Goal: Book appointment/travel/reservation

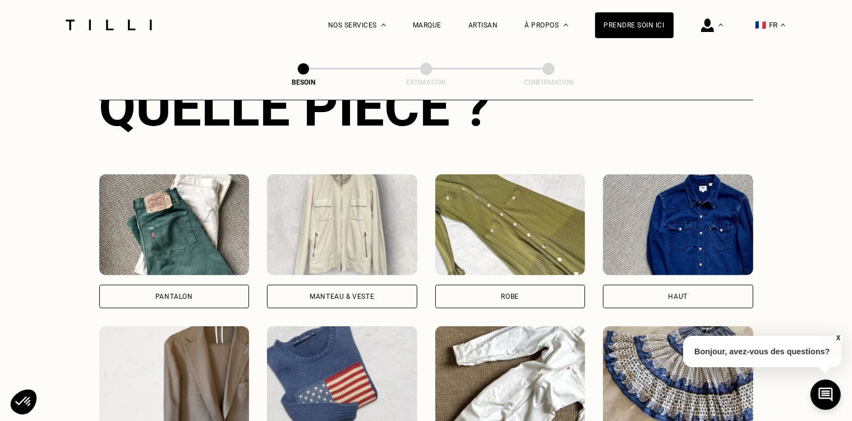
scroll to position [532, 0]
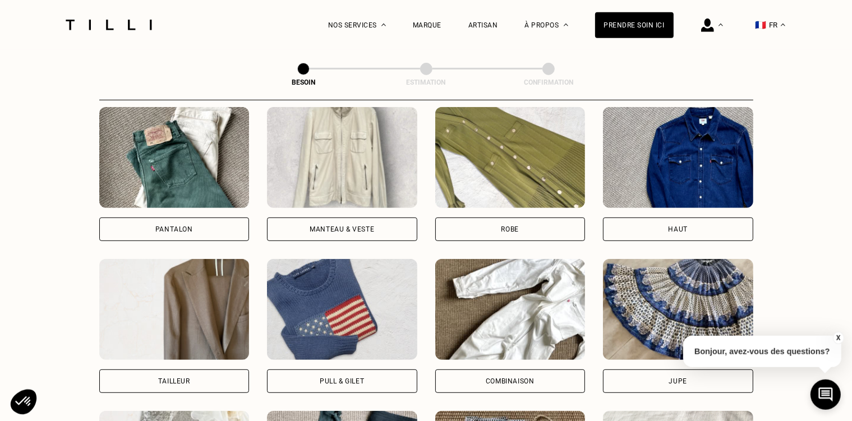
click at [191, 226] on div "Pantalon" at bounding box center [174, 229] width 38 height 7
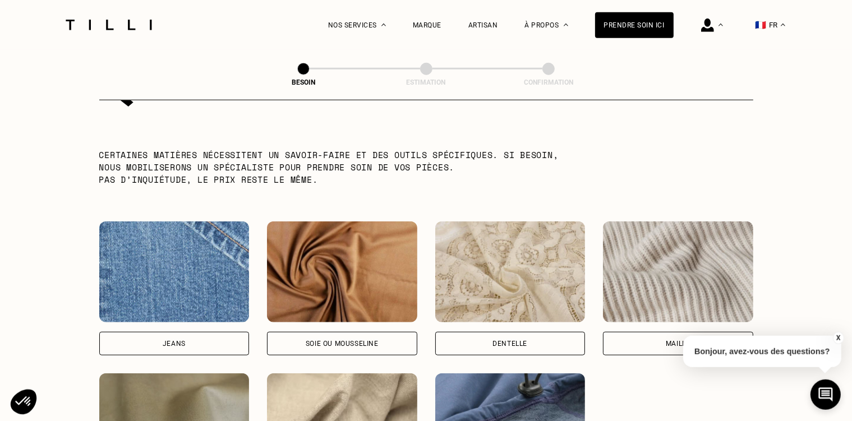
scroll to position [1163, 0]
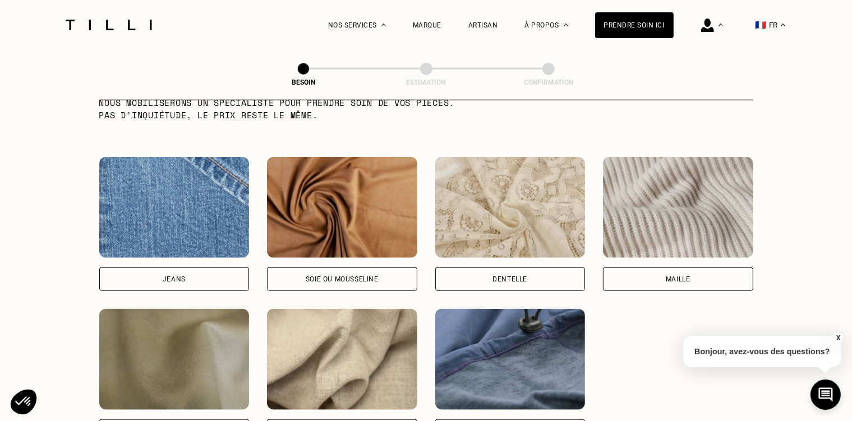
click at [169, 267] on div "Jeans" at bounding box center [174, 279] width 150 height 24
select select "FR"
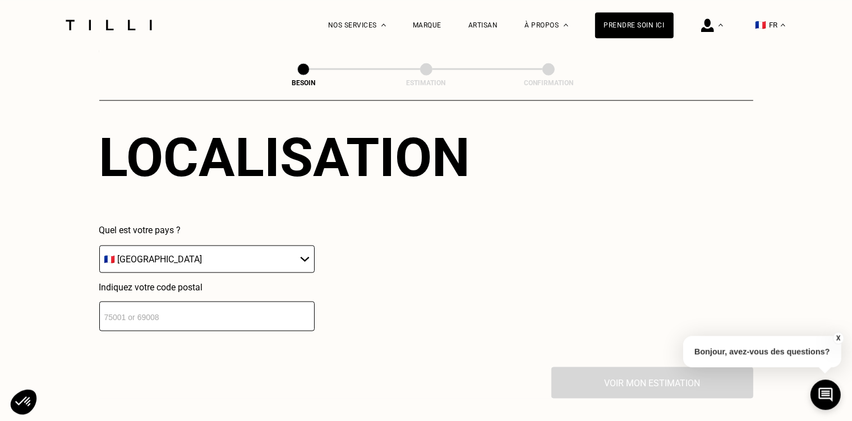
scroll to position [1552, 0]
click at [275, 312] on input "number" at bounding box center [206, 316] width 215 height 30
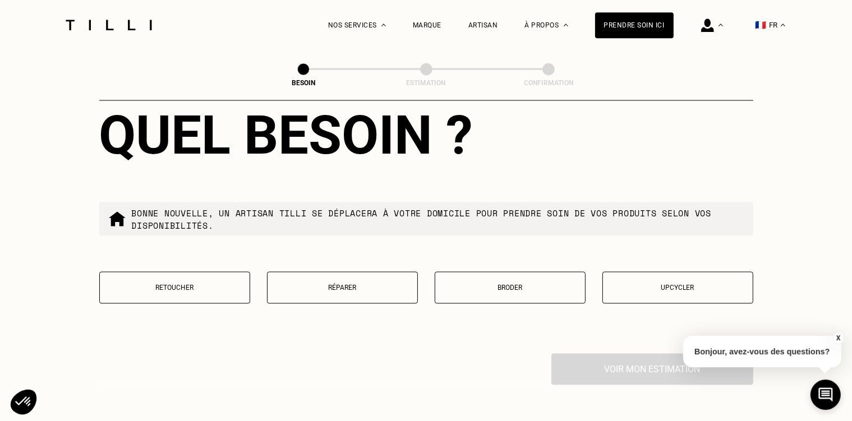
scroll to position [1860, 0]
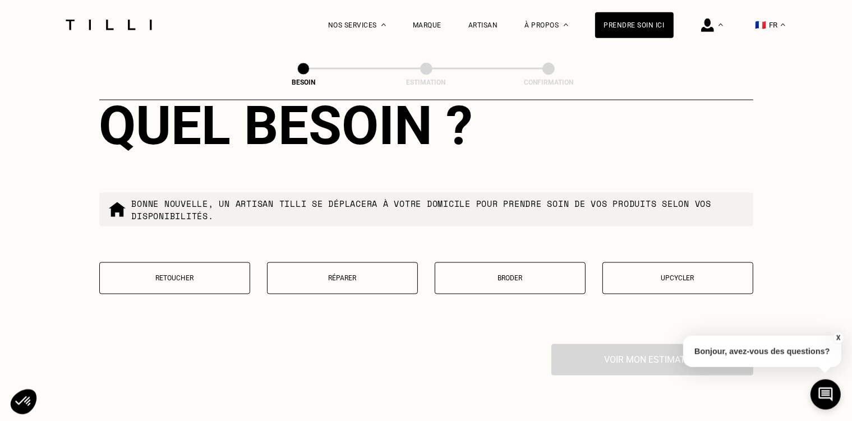
type input "33000"
click at [192, 276] on p "Retoucher" at bounding box center [174, 279] width 138 height 8
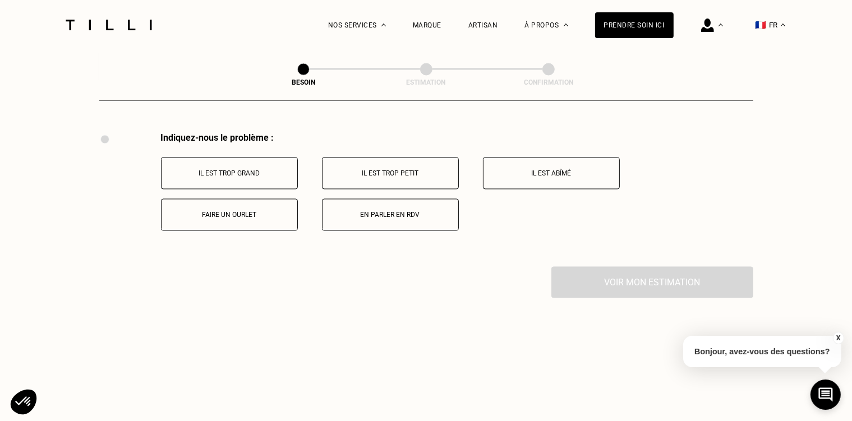
scroll to position [2073, 0]
click at [240, 203] on button "Faire un ourlet" at bounding box center [229, 213] width 137 height 32
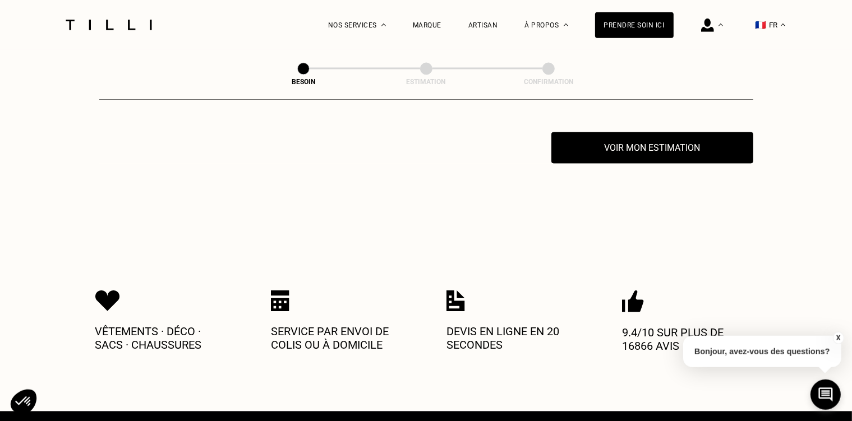
scroll to position [2207, 0]
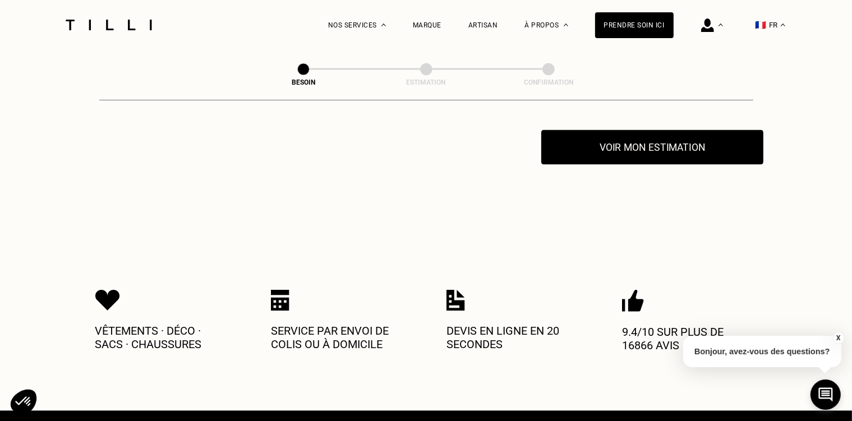
click at [654, 142] on button "Voir mon estimation" at bounding box center [652, 147] width 222 height 35
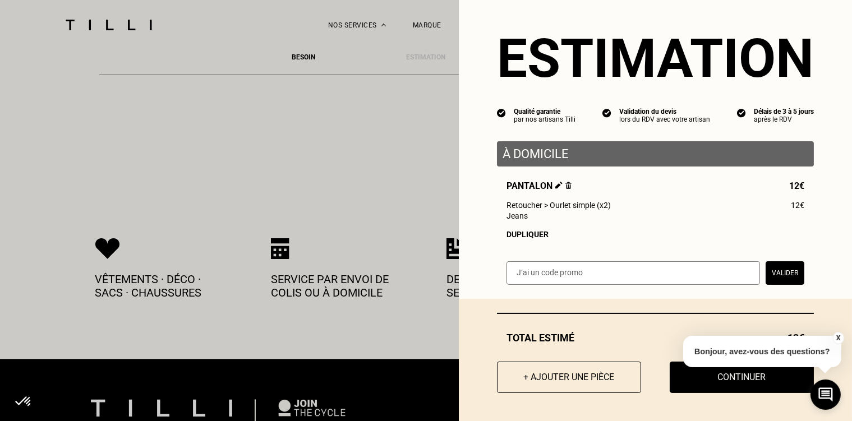
scroll to position [2328, 0]
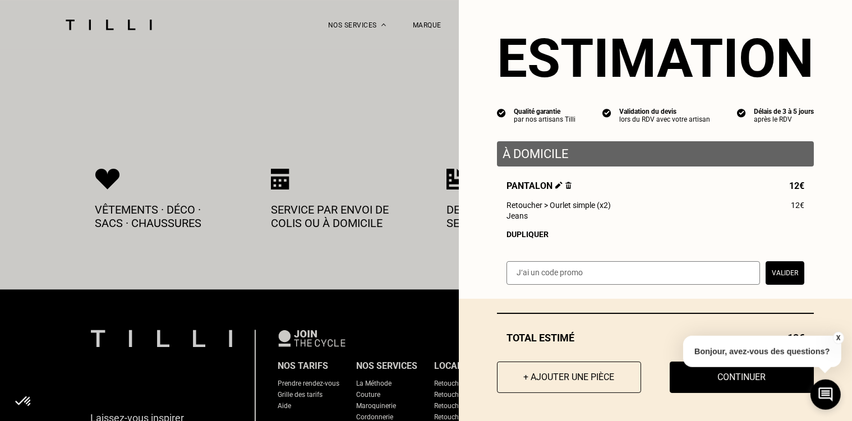
click at [839, 336] on button "X" at bounding box center [837, 338] width 11 height 12
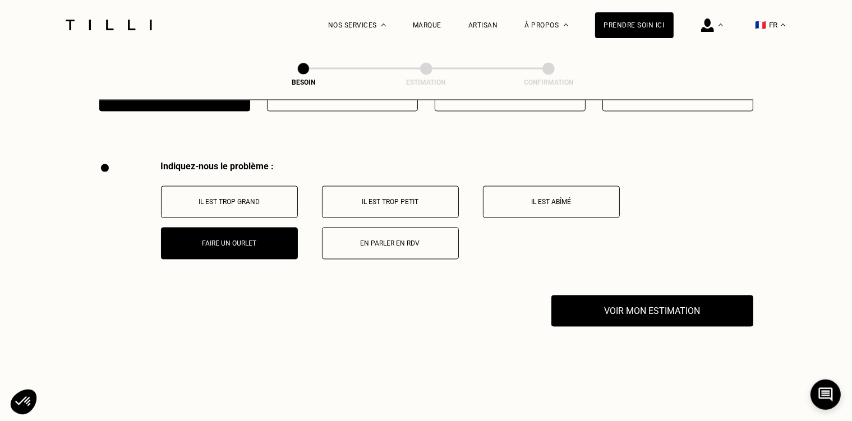
scroll to position [2014, 0]
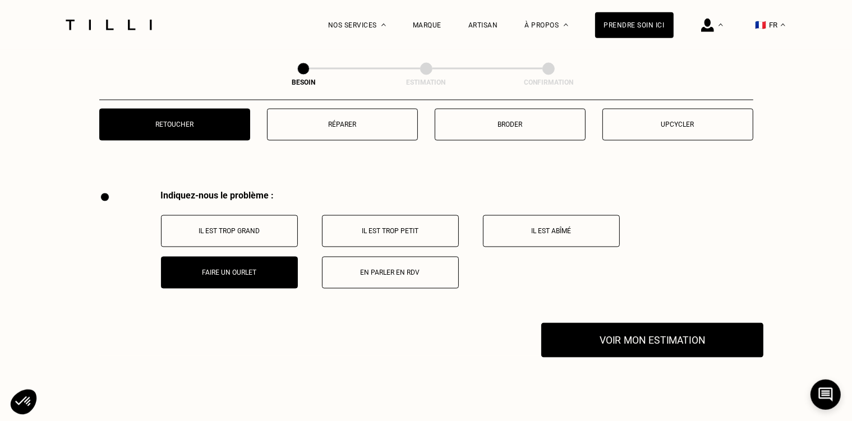
click at [641, 335] on button "Voir mon estimation" at bounding box center [652, 340] width 222 height 35
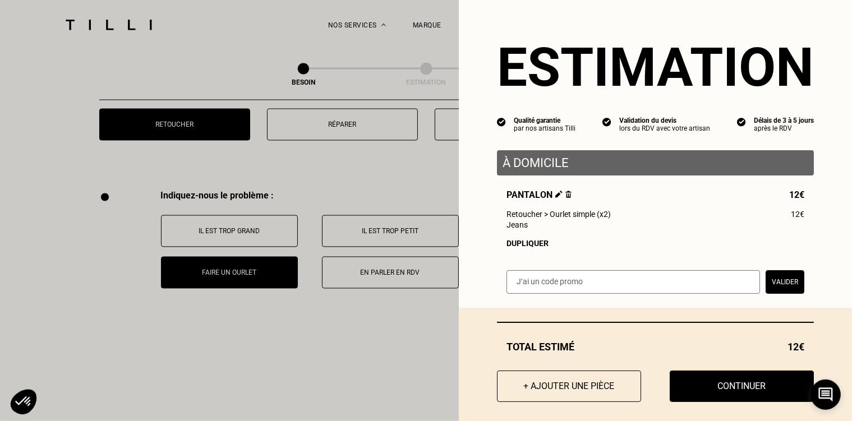
scroll to position [13, 0]
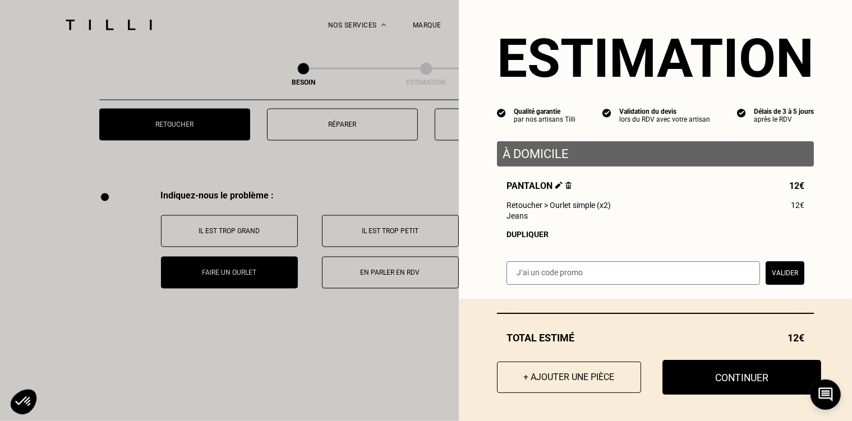
click at [719, 373] on button "Continuer" at bounding box center [741, 377] width 159 height 35
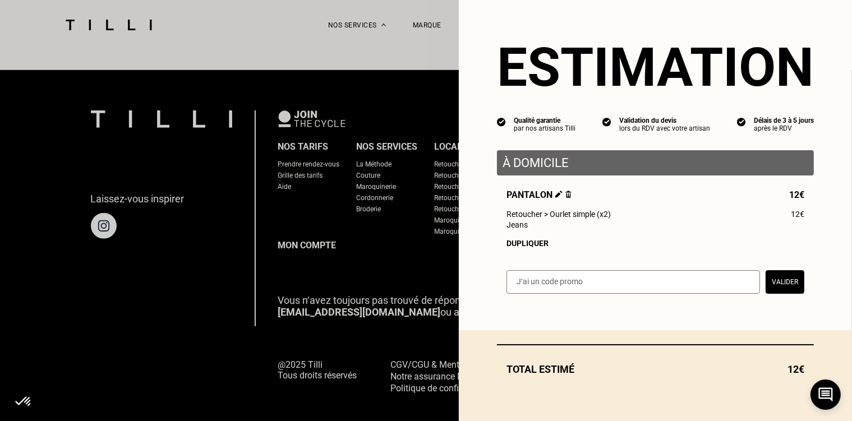
scroll to position [0, 0]
select select "FR"
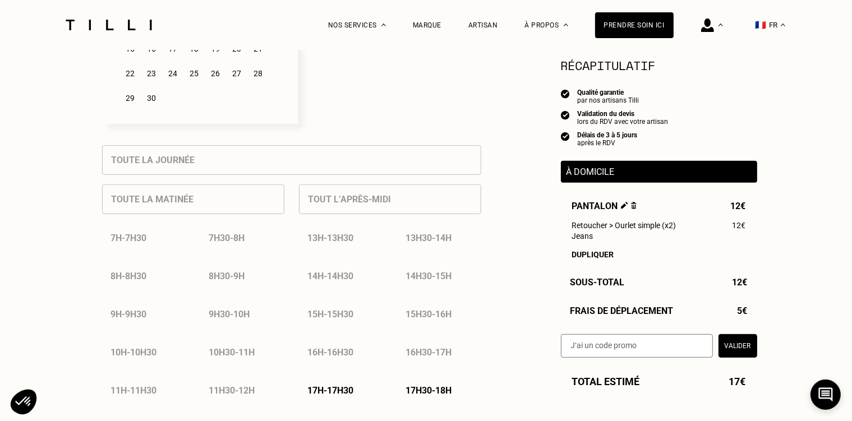
scroll to position [315, 0]
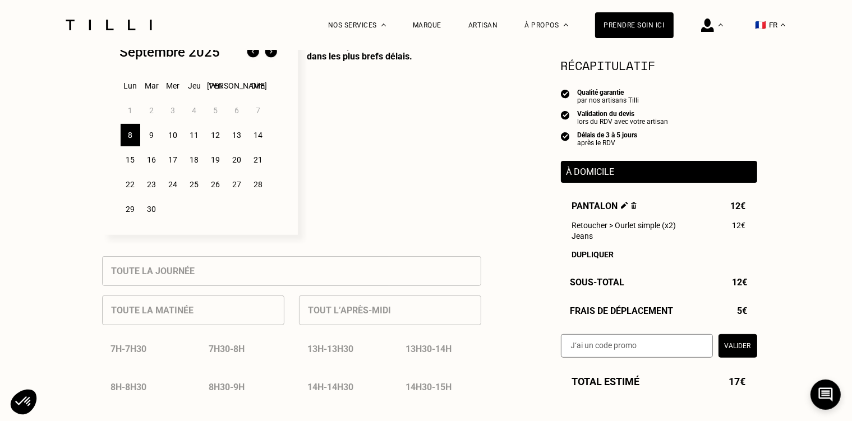
click at [154, 140] on div "9" at bounding box center [152, 135] width 20 height 22
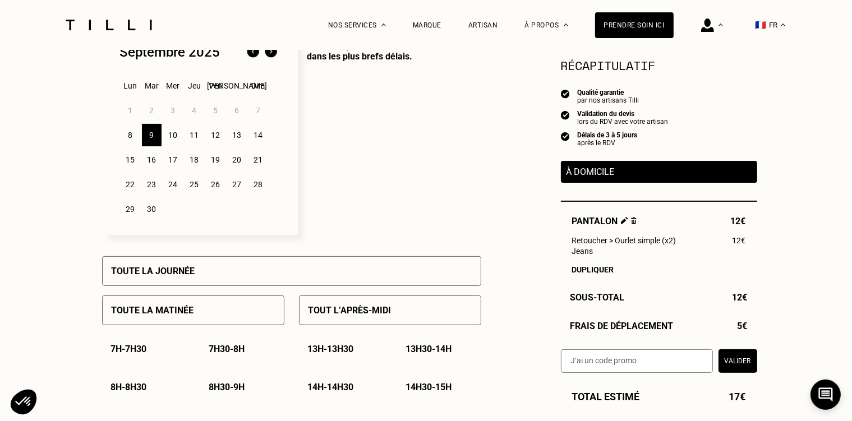
click at [178, 137] on div "10" at bounding box center [173, 135] width 20 height 22
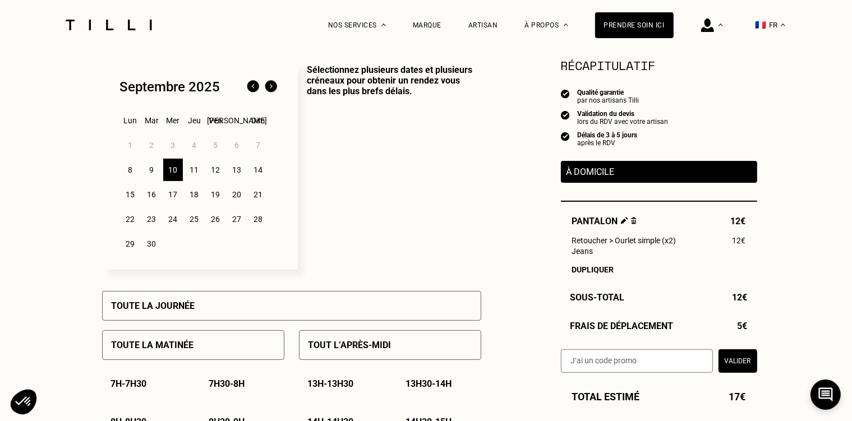
scroll to position [280, 0]
click at [129, 174] on div "8" at bounding box center [131, 170] width 20 height 22
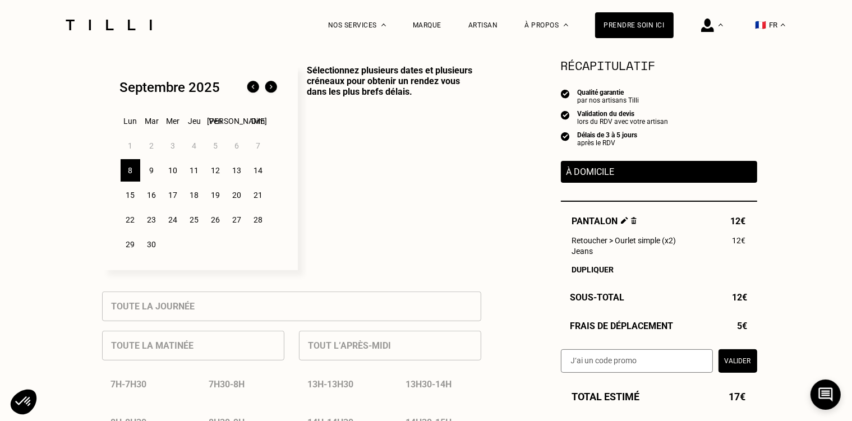
scroll to position [394, 0]
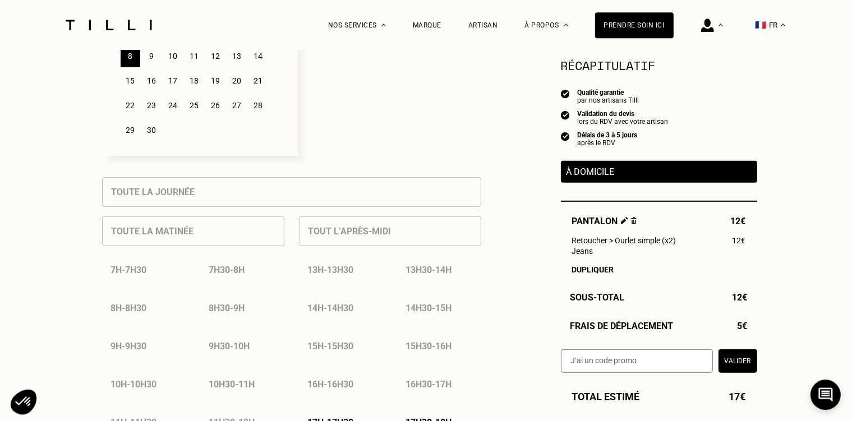
click at [283, 238] on div "Toute la matinée 7h - 7h30 7h30 - 8h 8h - 8h30 8h30 - 9h 9h - 9h30 9h30 - 10h 1…" at bounding box center [193, 341] width 182 height 268
click at [341, 237] on div "Tout l’après-midi 13h - 13h30 13h30 - 14h 14h - 14h30 14h30 - 15h 15h - 15h30 1…" at bounding box center [390, 341] width 182 height 268
click at [229, 271] on div "7h30 - 8h" at bounding box center [242, 270] width 84 height 29
click at [153, 56] on div "9" at bounding box center [152, 56] width 20 height 22
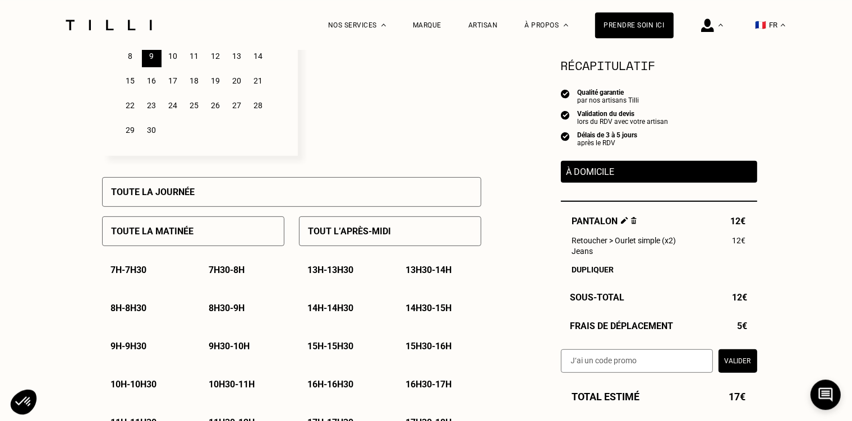
click at [141, 270] on p "7h - 7h30" at bounding box center [129, 270] width 36 height 11
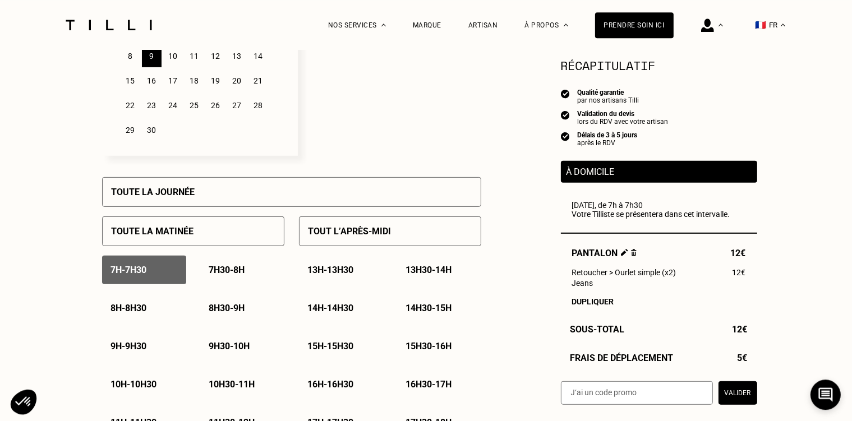
click at [327, 270] on p "13h - 13h30" at bounding box center [331, 270] width 46 height 11
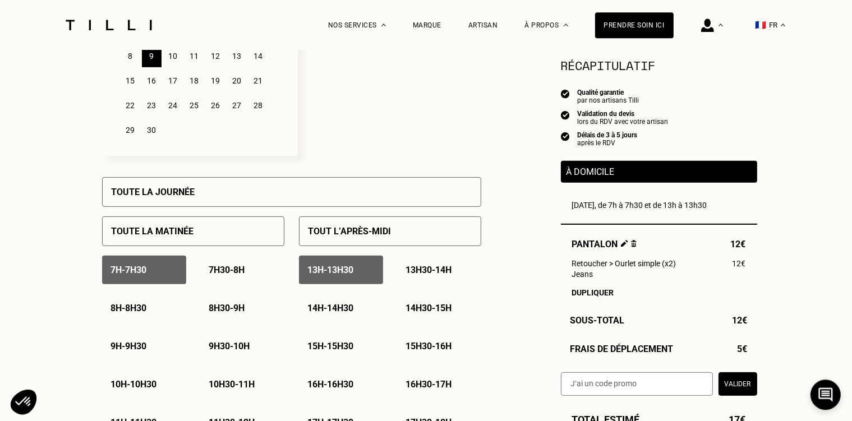
click at [243, 279] on div "7h30 - 8h" at bounding box center [242, 270] width 84 height 29
click at [205, 239] on div "Toute la matinée" at bounding box center [193, 231] width 182 height 30
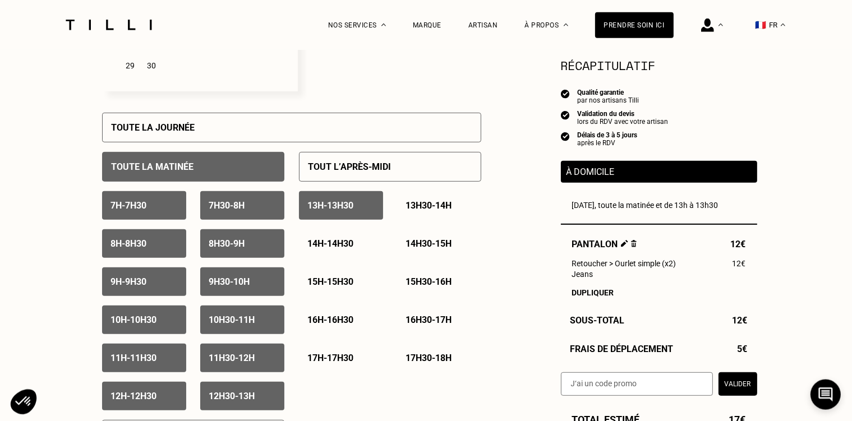
scroll to position [446, 0]
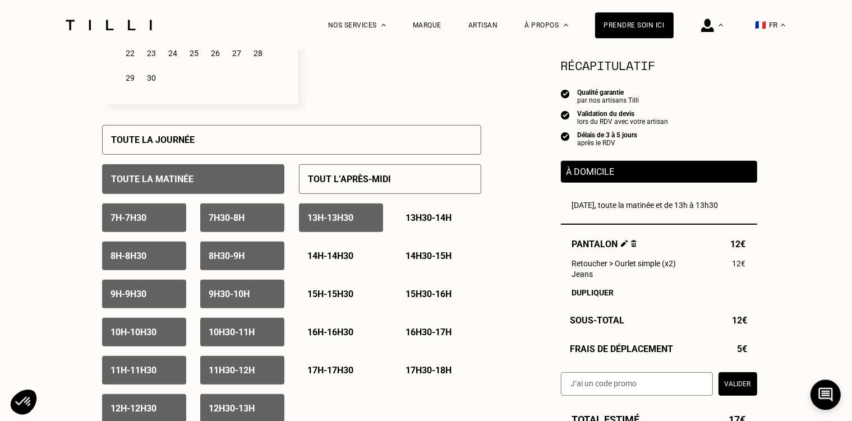
click at [340, 220] on p "13h - 13h30" at bounding box center [331, 217] width 46 height 11
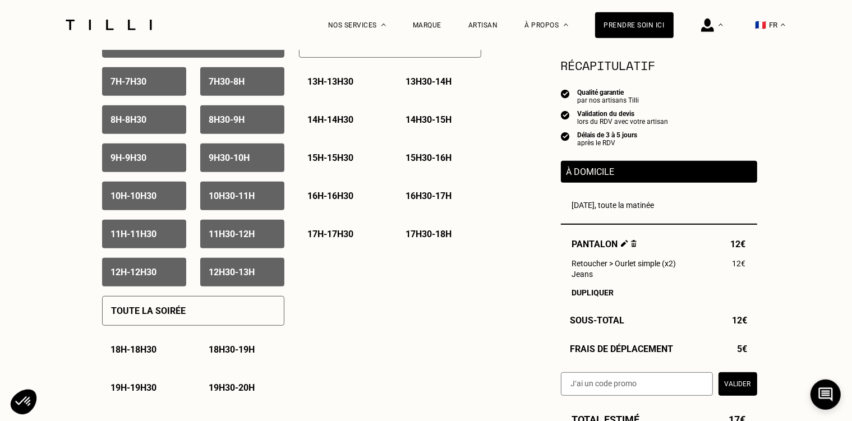
scroll to position [583, 0]
click at [246, 271] on p "12h30 - 13h" at bounding box center [232, 271] width 46 height 11
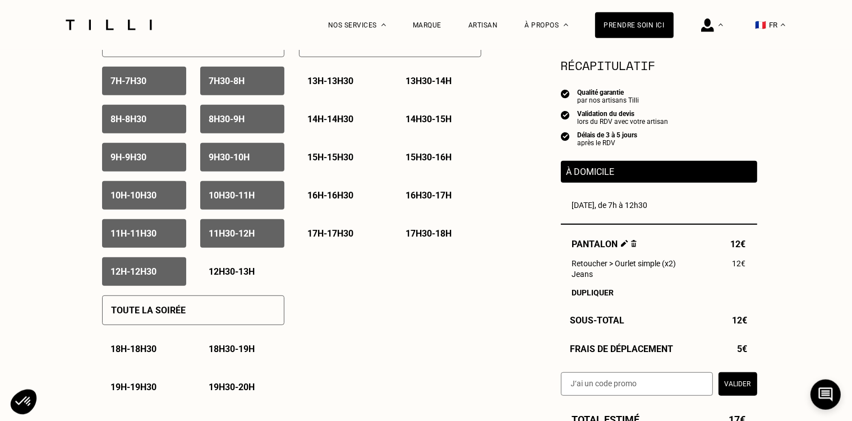
click at [166, 282] on div "12h - 12h30" at bounding box center [144, 271] width 84 height 29
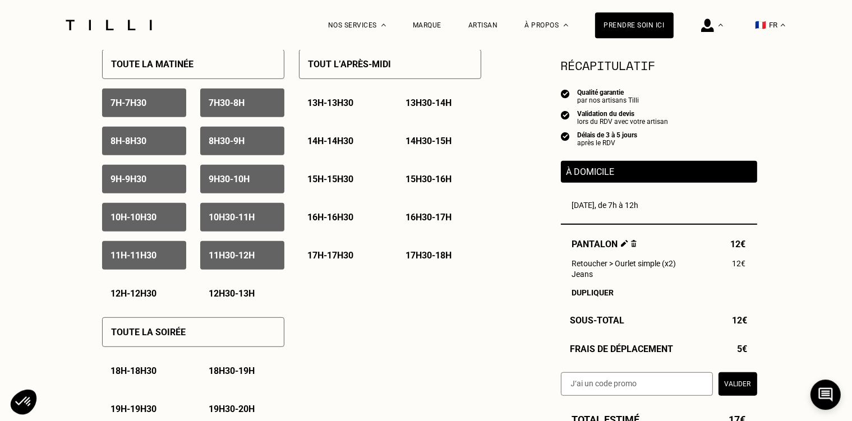
scroll to position [561, 0]
click at [244, 259] on p "11h30 - 12h" at bounding box center [232, 256] width 46 height 11
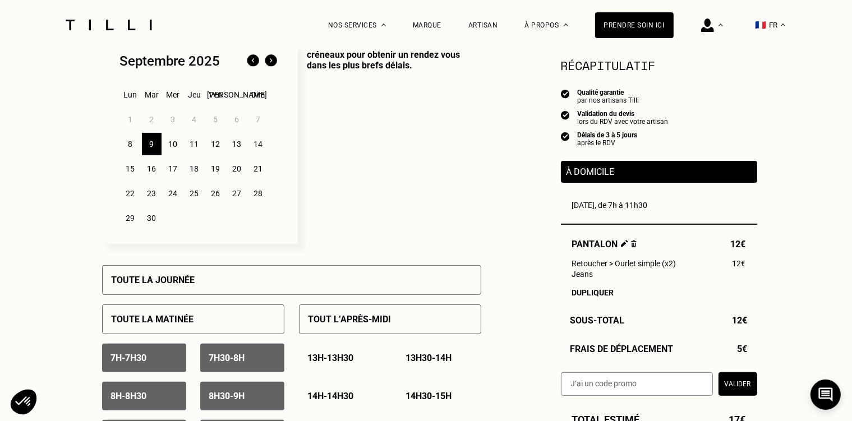
scroll to position [305, 0]
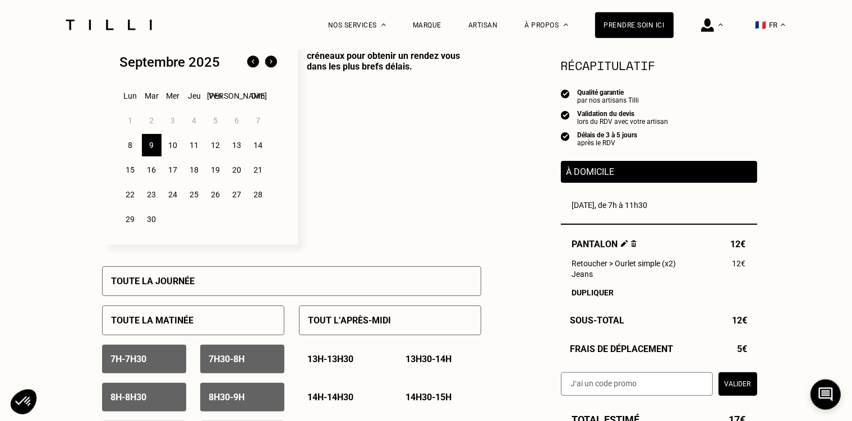
click at [175, 146] on div "10" at bounding box center [173, 145] width 20 height 22
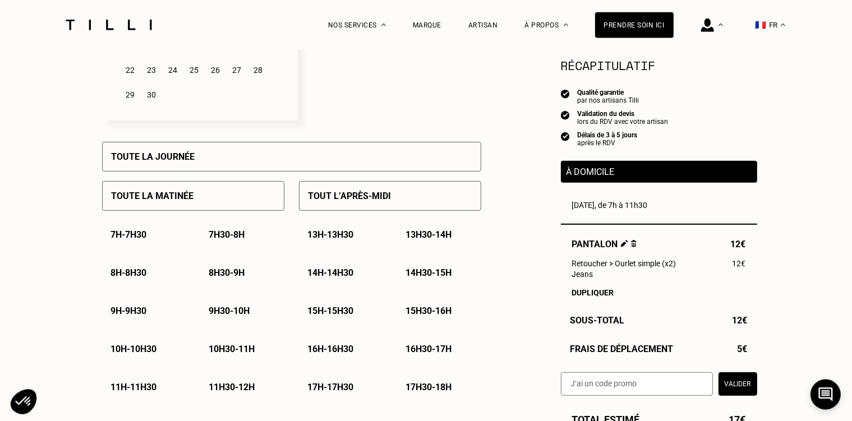
scroll to position [429, 0]
click at [181, 193] on div "Toute la matinée" at bounding box center [193, 197] width 182 height 30
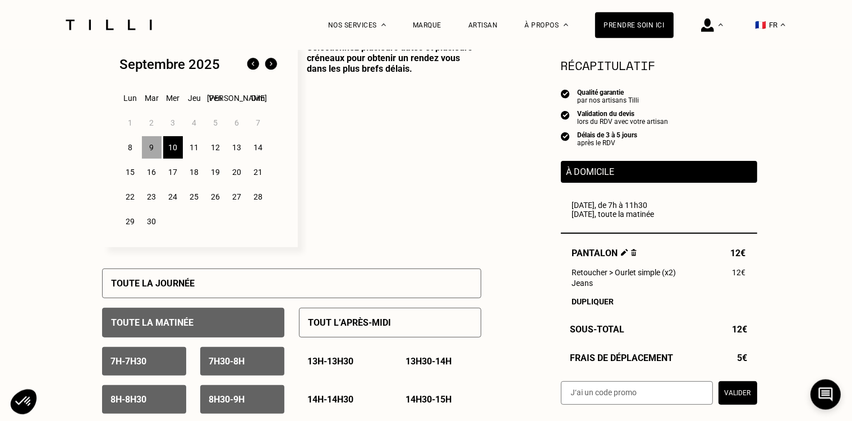
scroll to position [302, 0]
click at [191, 153] on div "11" at bounding box center [194, 148] width 20 height 22
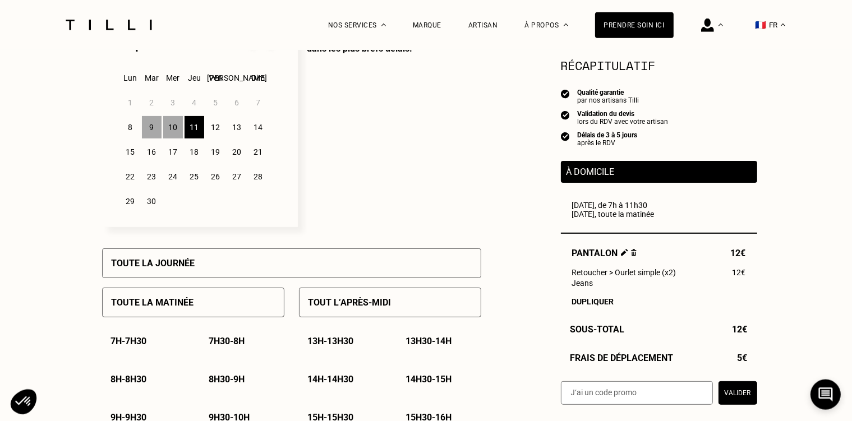
scroll to position [323, 0]
click at [192, 305] on p "Toute la matinée" at bounding box center [153, 302] width 82 height 11
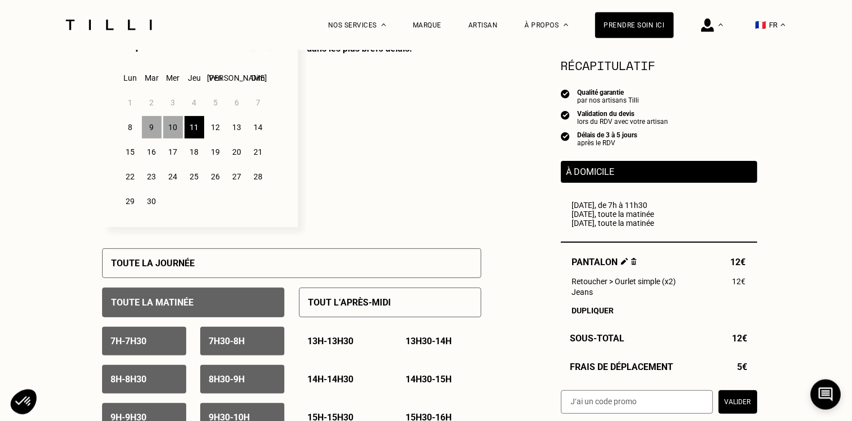
click at [215, 126] on div "12" at bounding box center [216, 127] width 20 height 22
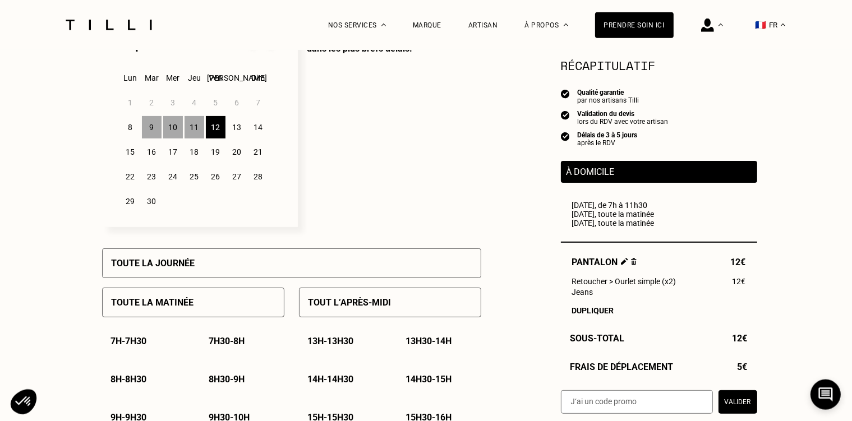
click at [221, 274] on div "Toute la journée" at bounding box center [291, 263] width 379 height 30
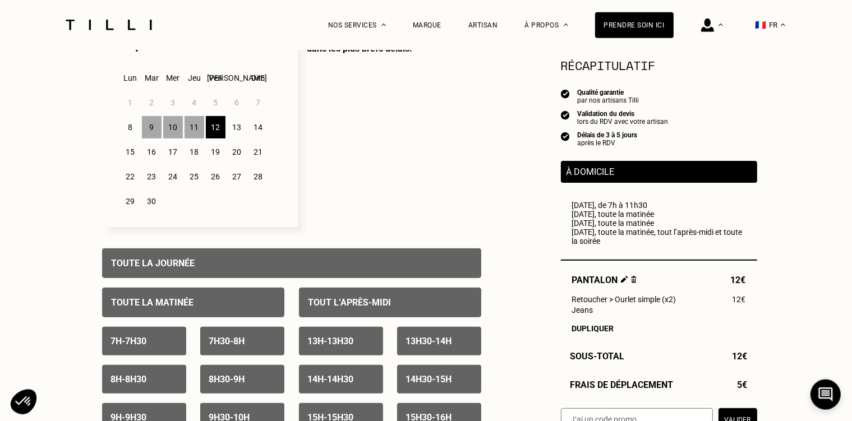
click at [262, 301] on div "Toute la matinée" at bounding box center [193, 303] width 182 height 30
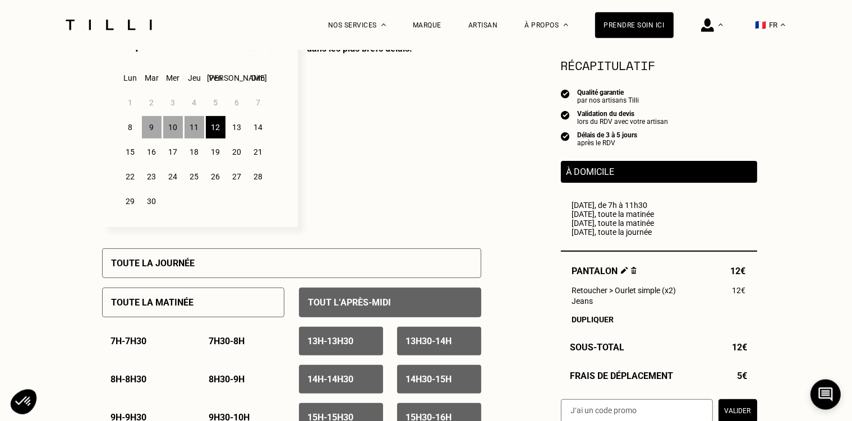
click at [322, 306] on p "Tout l’après-midi" at bounding box center [349, 302] width 83 height 11
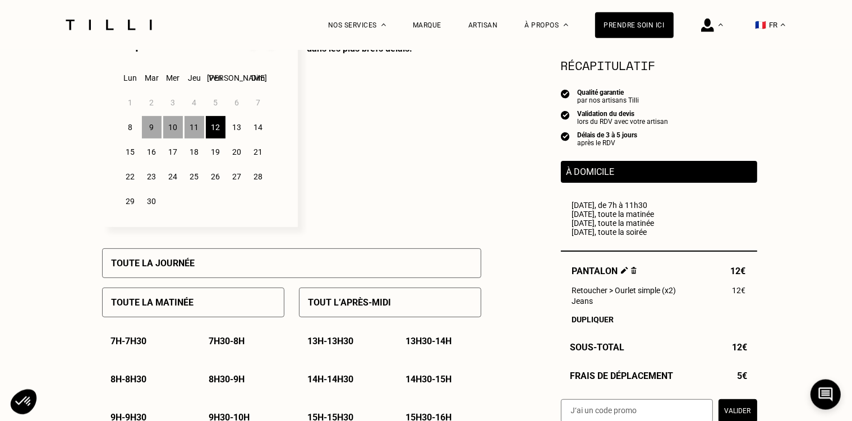
click at [241, 303] on div "Toute la matinée" at bounding box center [193, 303] width 182 height 30
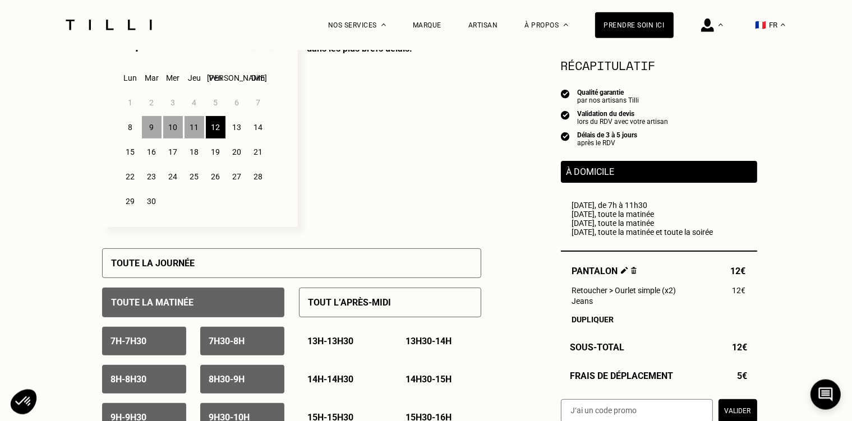
click at [242, 129] on div "13" at bounding box center [237, 127] width 20 height 22
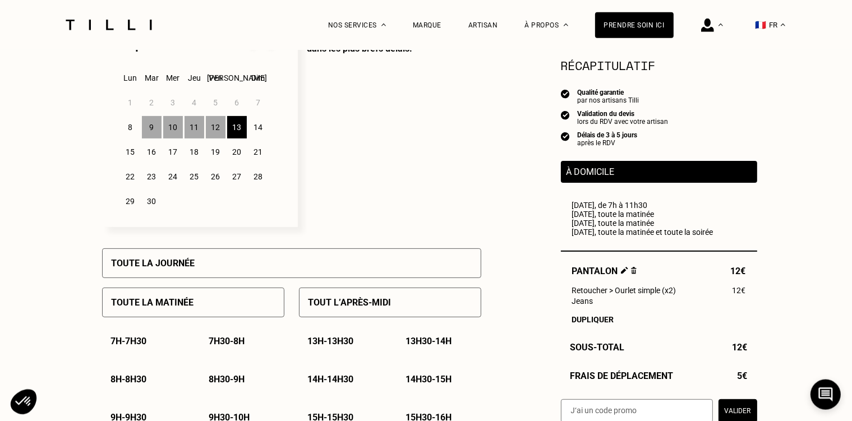
click at [241, 126] on div "13" at bounding box center [237, 127] width 20 height 22
click at [422, 163] on p "Sélectionnez plusieurs dates et plusieurs créneaux pour obtenir un rendez vous …" at bounding box center [389, 124] width 183 height 205
click at [132, 158] on div "15" at bounding box center [131, 152] width 20 height 22
click at [198, 275] on div "Toute la journée" at bounding box center [291, 263] width 379 height 30
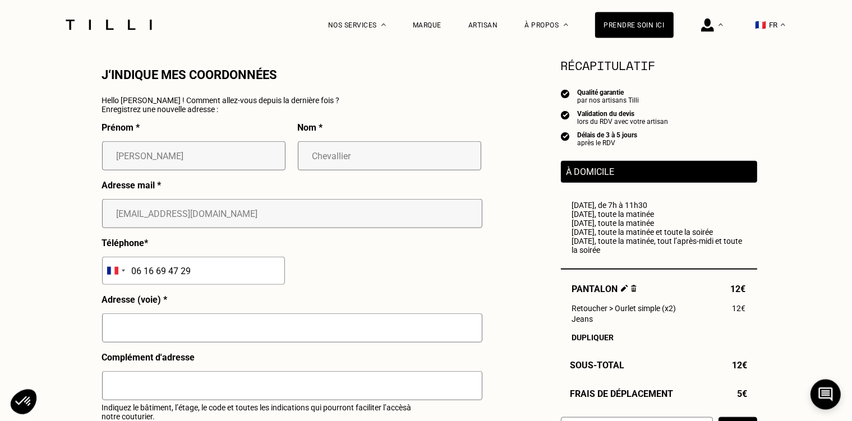
scroll to position [1032, 0]
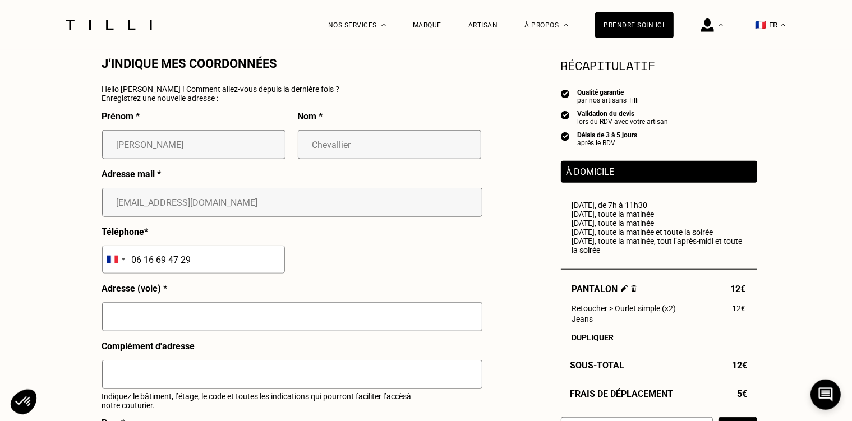
click at [177, 325] on input "text" at bounding box center [292, 316] width 380 height 29
type input "[STREET_ADDRESS]"
type input "[GEOGRAPHIC_DATA]"
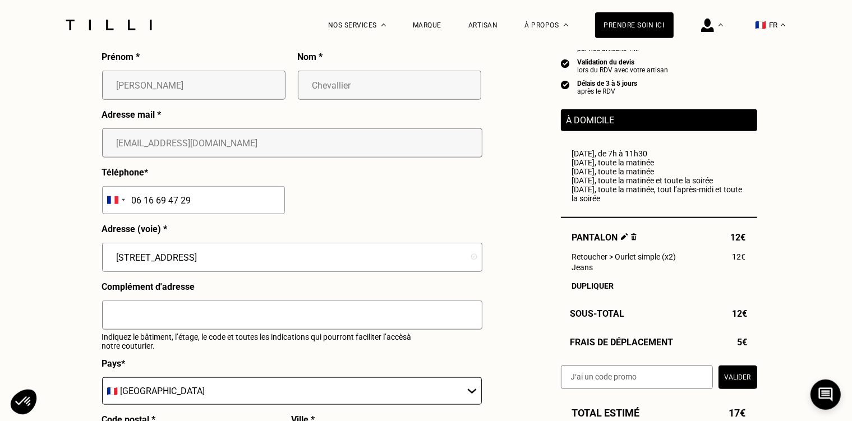
scroll to position [1094, 0]
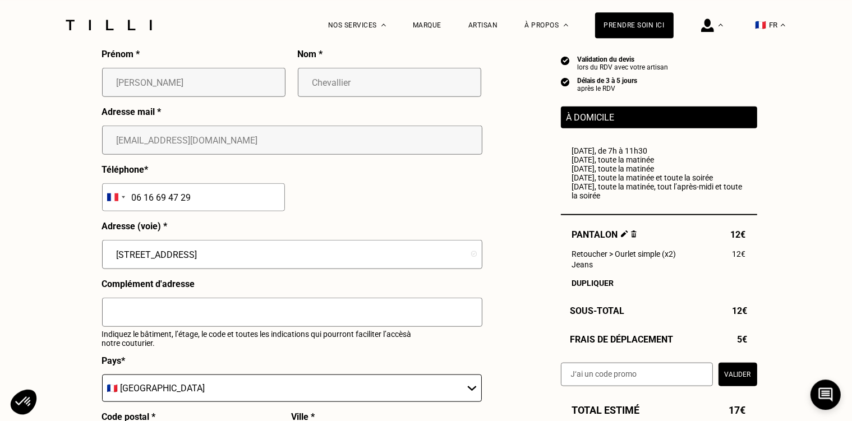
click at [156, 316] on input "text" at bounding box center [292, 312] width 380 height 29
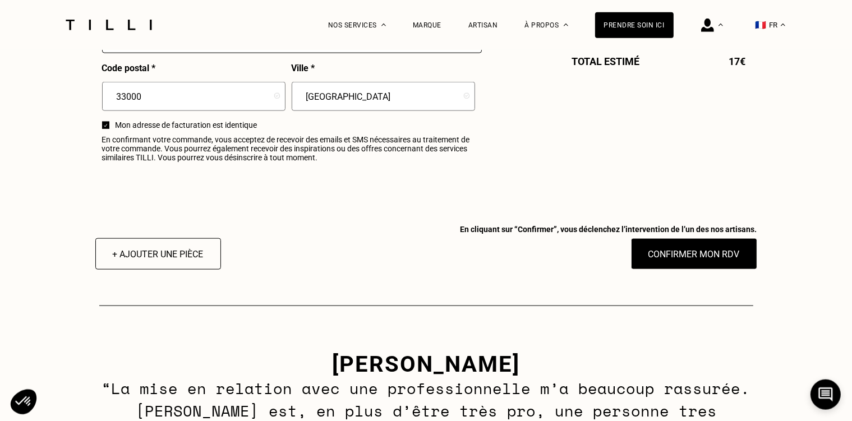
scroll to position [1444, 0]
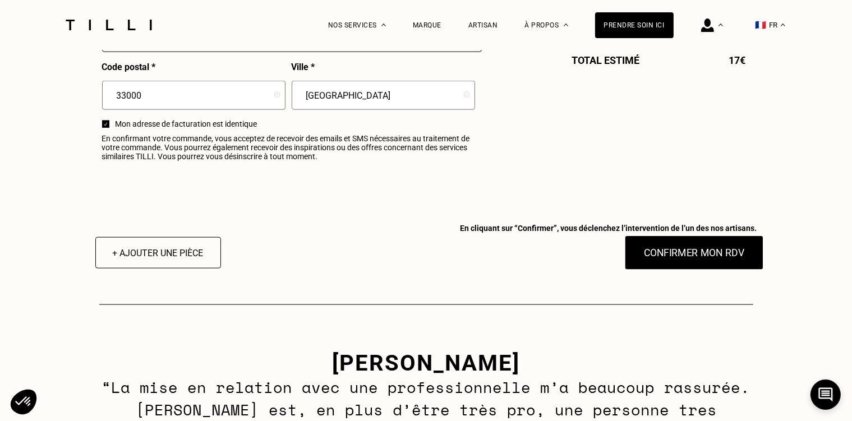
click at [683, 263] on button "Confirmer mon RDV" at bounding box center [693, 252] width 139 height 35
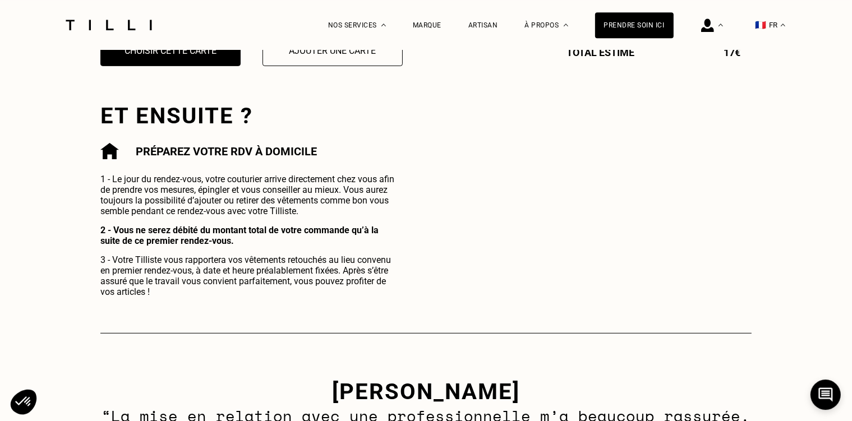
scroll to position [356, 0]
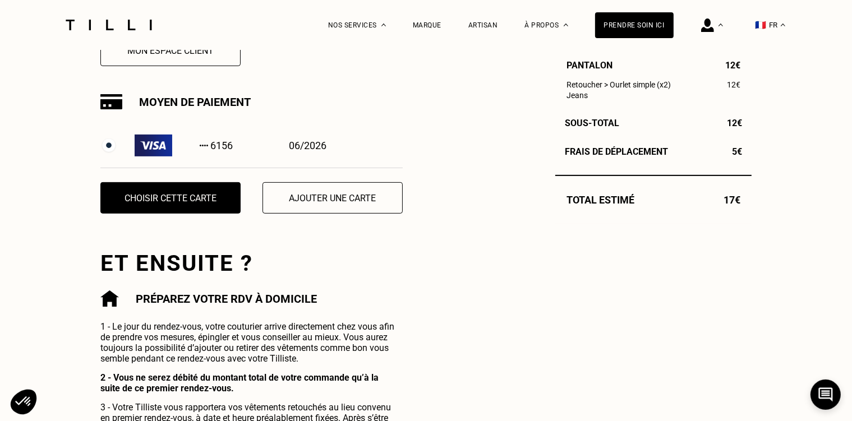
click at [187, 147] on div "6156" at bounding box center [184, 146] width 99 height 22
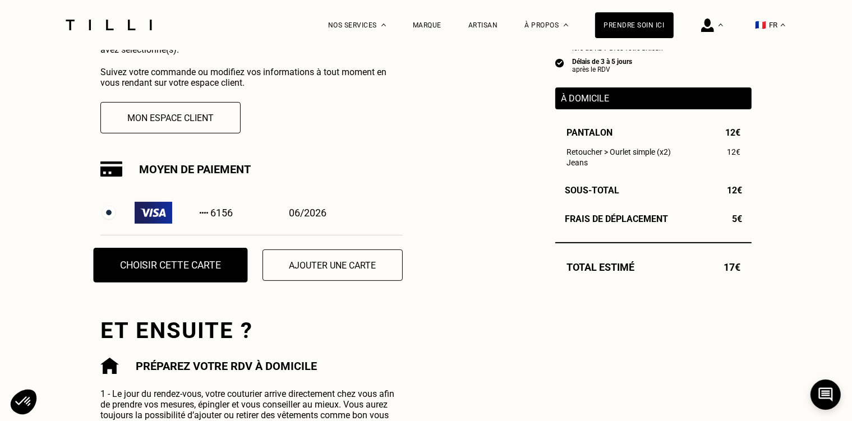
click at [178, 275] on button "Choisir cette carte" at bounding box center [171, 265] width 154 height 35
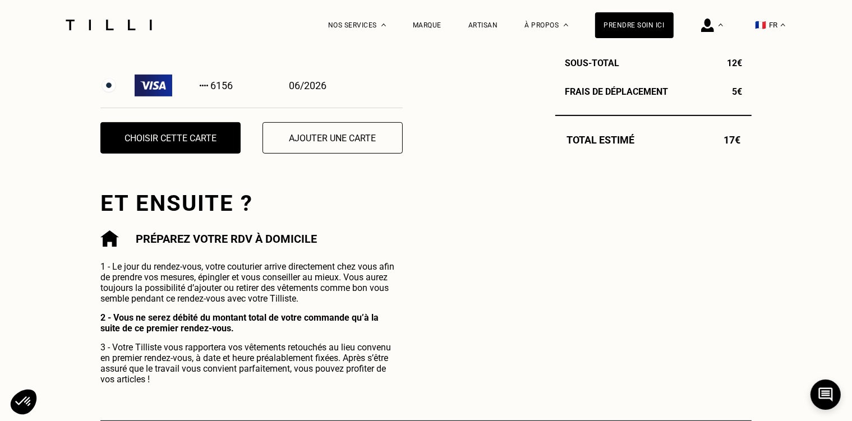
scroll to position [340, 0]
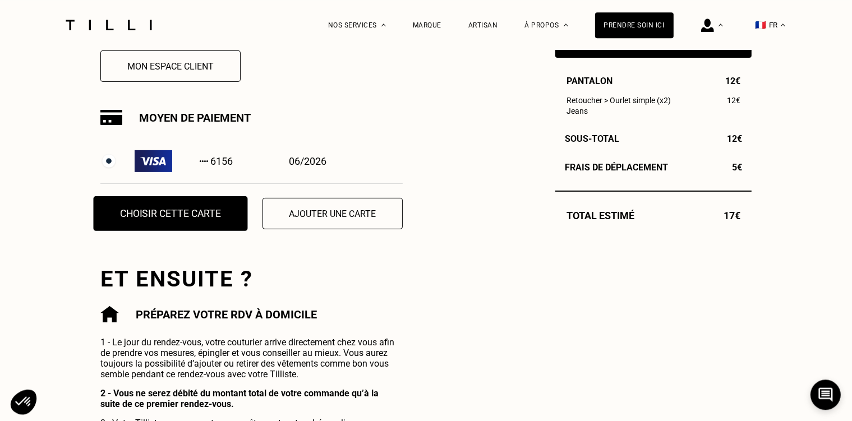
click at [177, 212] on button "Choisir cette carte" at bounding box center [171, 213] width 154 height 35
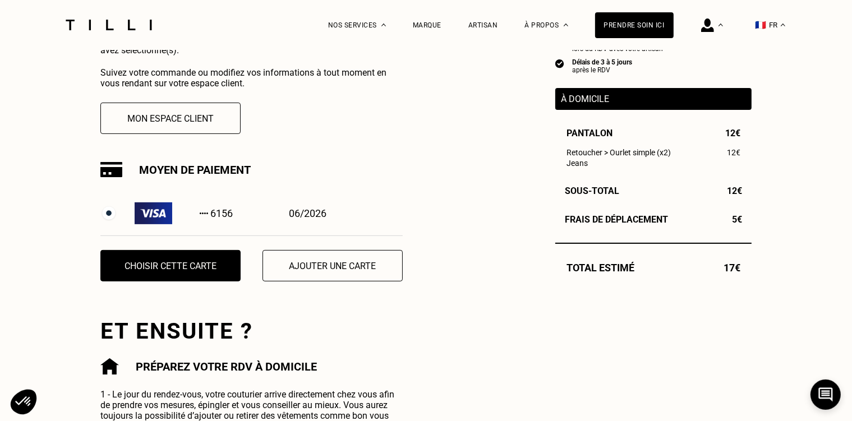
scroll to position [287, 0]
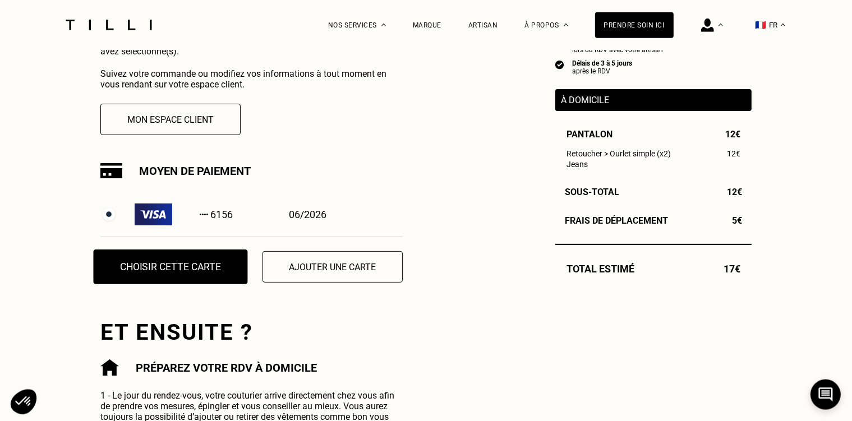
click at [212, 266] on button "Choisir cette carte" at bounding box center [171, 266] width 154 height 35
click at [207, 267] on button "Choisir cette carte" at bounding box center [171, 266] width 154 height 35
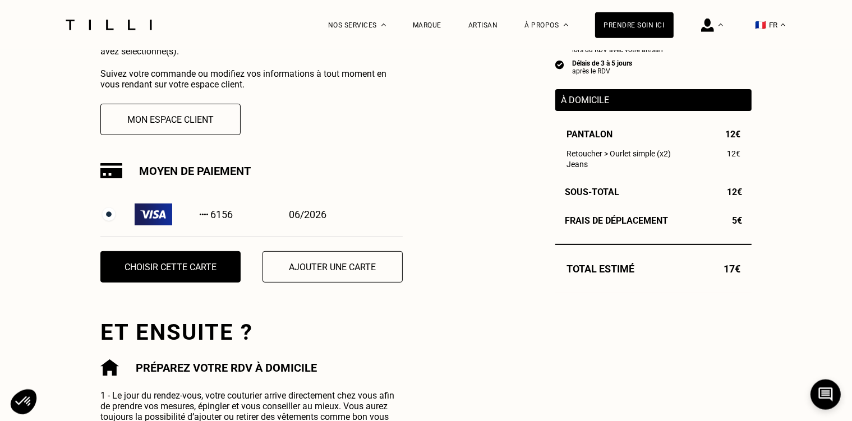
click at [110, 219] on img at bounding box center [108, 214] width 17 height 17
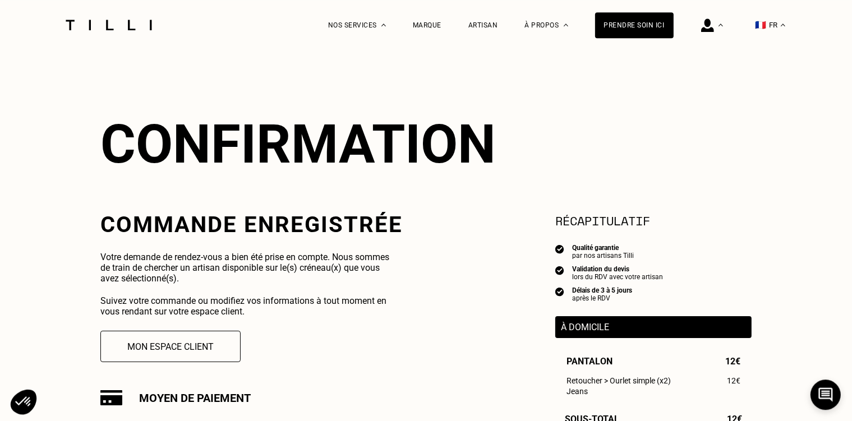
scroll to position [404, 0]
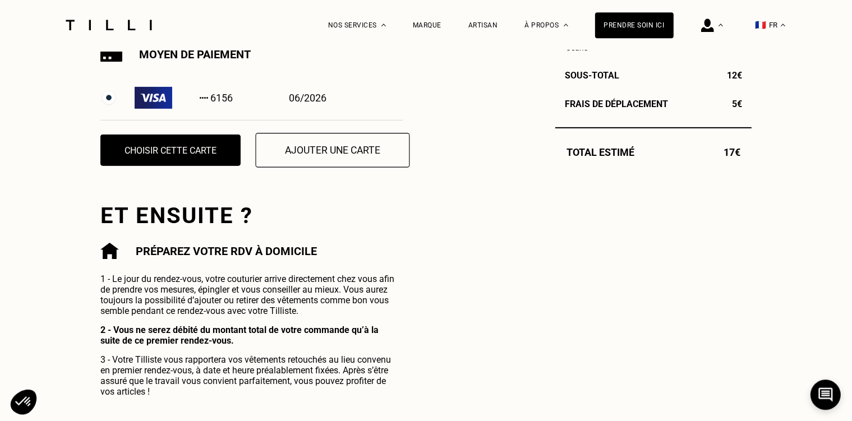
click at [348, 141] on button "Ajouter une carte" at bounding box center [333, 150] width 154 height 35
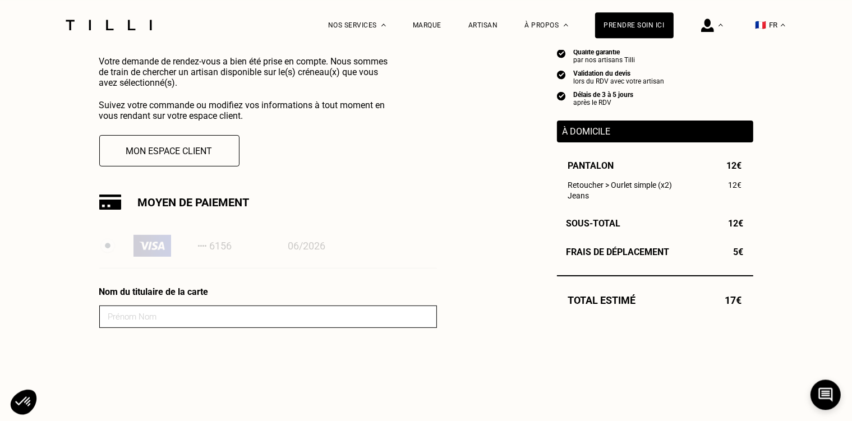
scroll to position [347, 0]
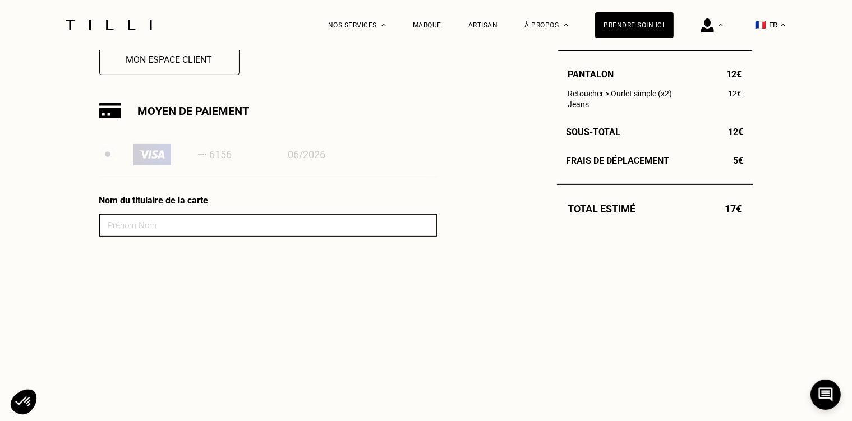
click at [109, 149] on div "6156 06/2026" at bounding box center [268, 154] width 338 height 45
click at [155, 118] on h3 "Moyen de paiement" at bounding box center [194, 110] width 112 height 13
click at [113, 111] on img at bounding box center [110, 110] width 22 height 15
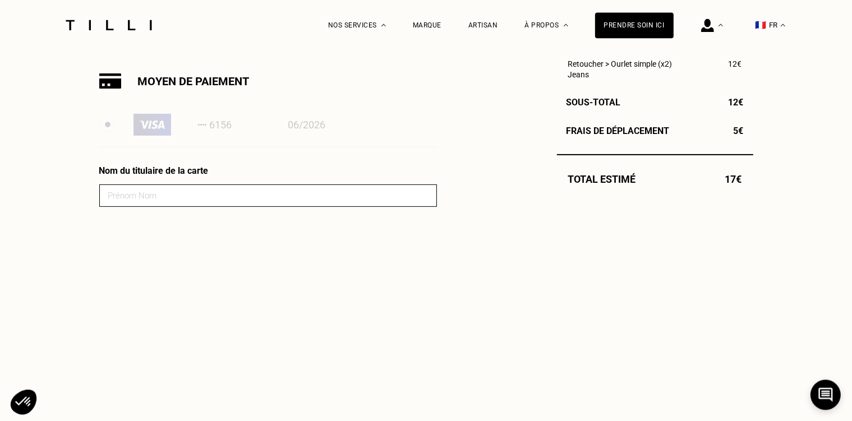
scroll to position [348, 0]
